Goal: Information Seeking & Learning: Learn about a topic

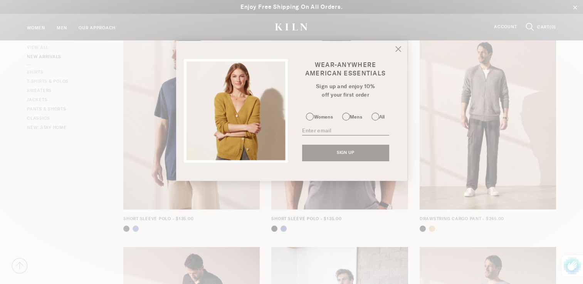
scroll to position [701, 0]
click at [400, 49] on icon at bounding box center [398, 49] width 6 height 6
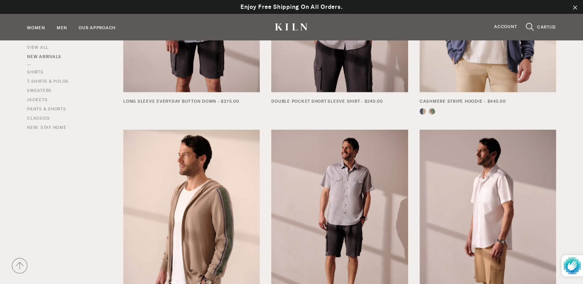
scroll to position [1264, 0]
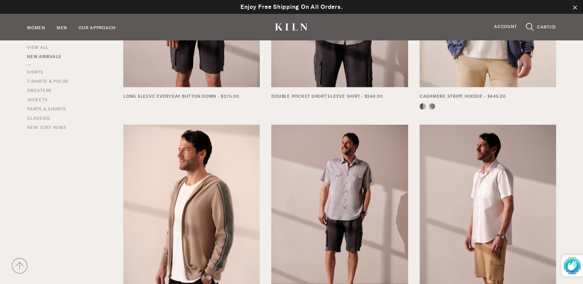
click at [498, 197] on img at bounding box center [487, 216] width 136 height 182
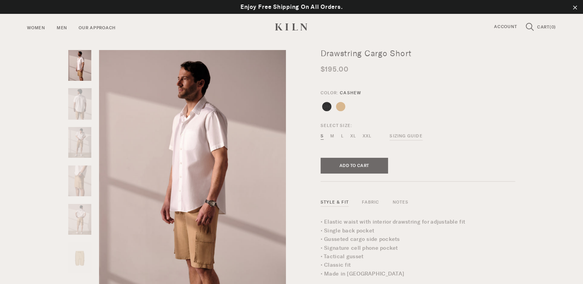
click at [81, 108] on img at bounding box center [79, 104] width 23 height 32
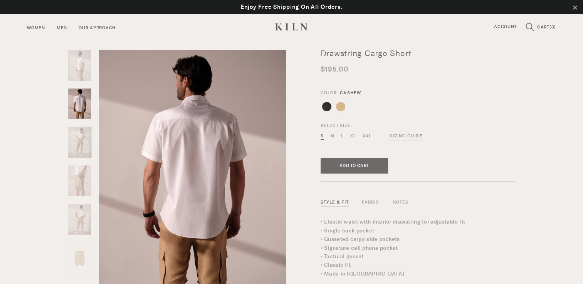
click at [80, 145] on img at bounding box center [79, 143] width 23 height 32
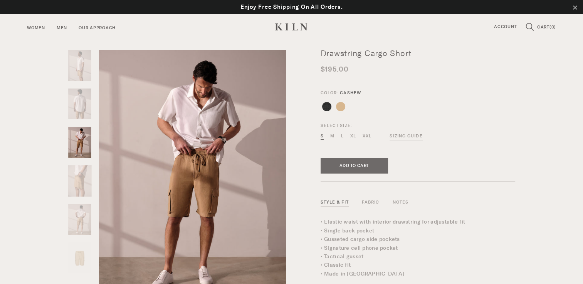
click at [85, 178] on img at bounding box center [79, 181] width 23 height 32
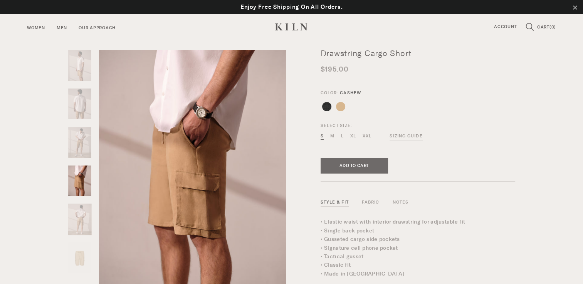
click at [82, 218] on img at bounding box center [79, 220] width 23 height 32
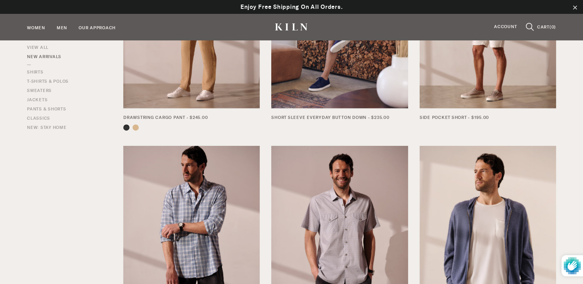
scroll to position [1023, 0]
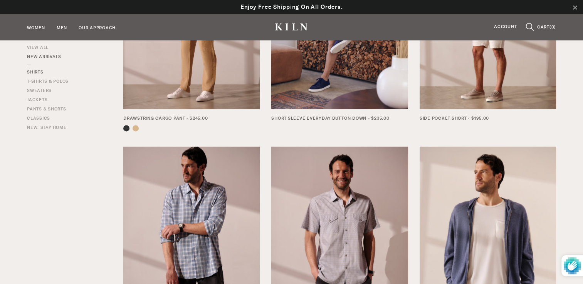
click at [37, 71] on link "Shirts" at bounding box center [35, 70] width 17 height 11
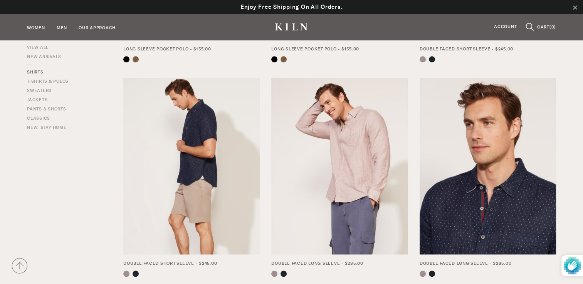
scroll to position [868, 0]
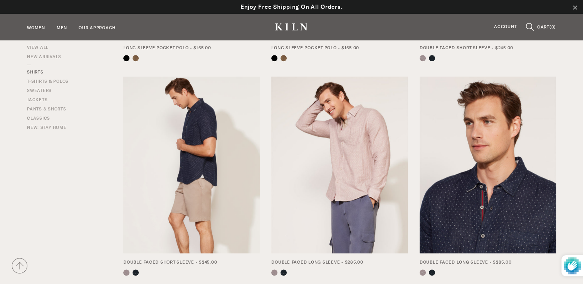
click at [227, 176] on img at bounding box center [191, 165] width 136 height 177
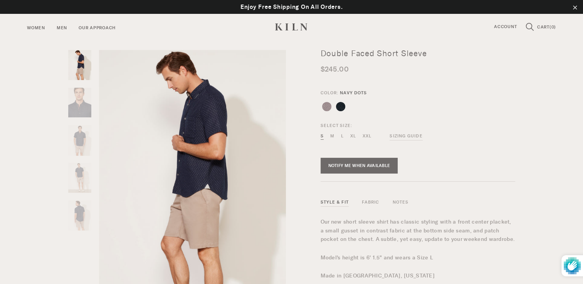
click at [82, 141] on img at bounding box center [79, 140] width 23 height 30
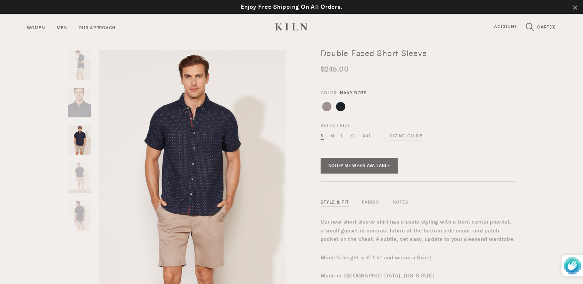
click at [81, 169] on img at bounding box center [79, 177] width 23 height 30
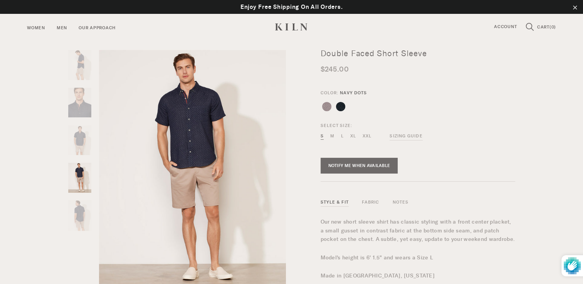
click at [78, 203] on img at bounding box center [79, 215] width 23 height 30
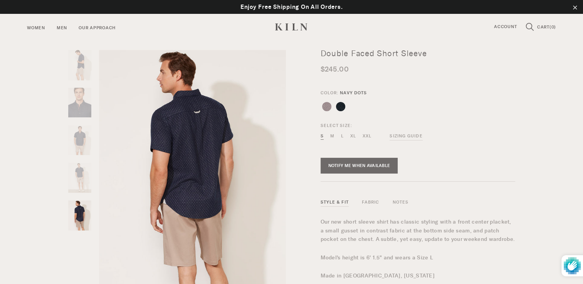
click at [82, 76] on img at bounding box center [79, 65] width 23 height 30
